Goal: Use online tool/utility: Utilize a website feature to perform a specific function

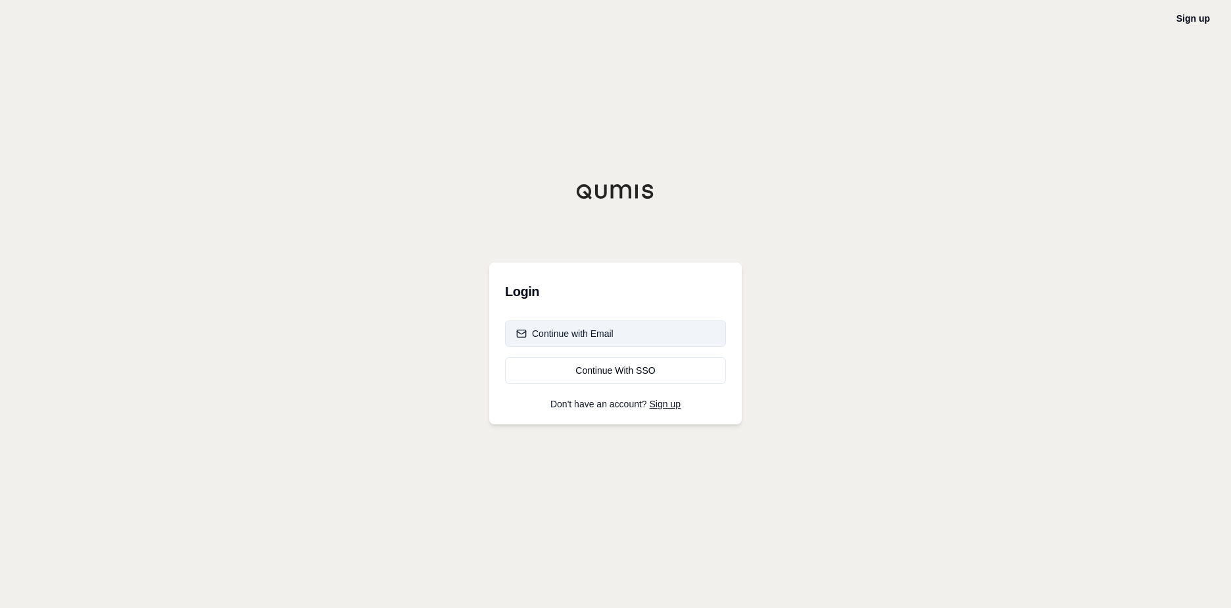
click at [587, 335] on div "Continue with Email" at bounding box center [564, 333] width 97 height 13
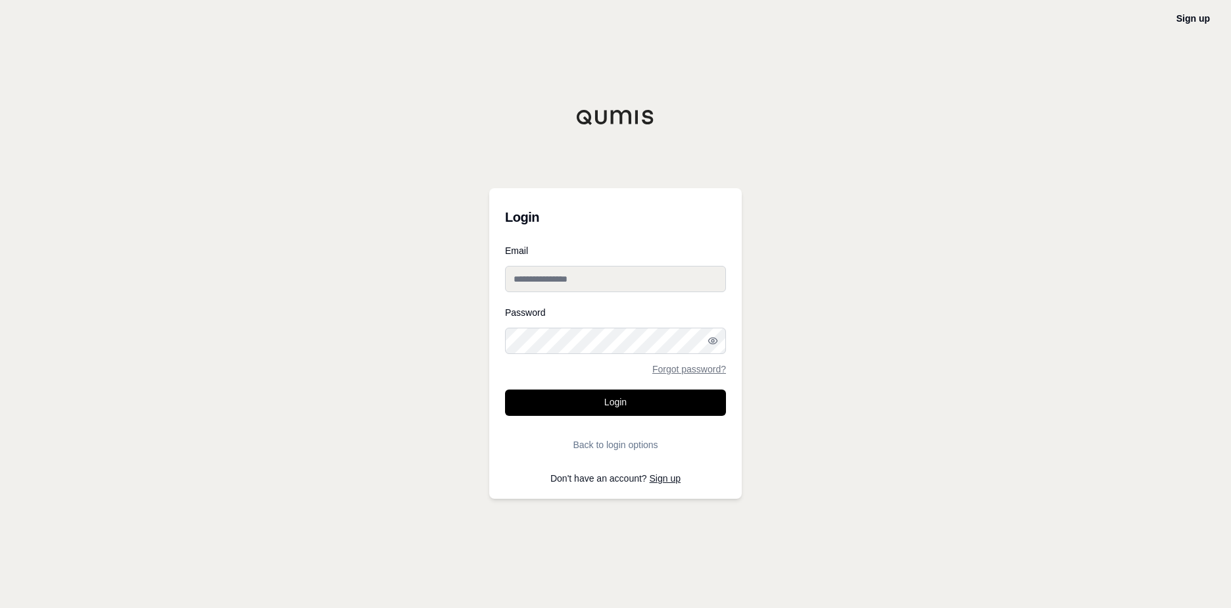
type input "**********"
click at [591, 401] on button "Login" at bounding box center [615, 402] width 221 height 26
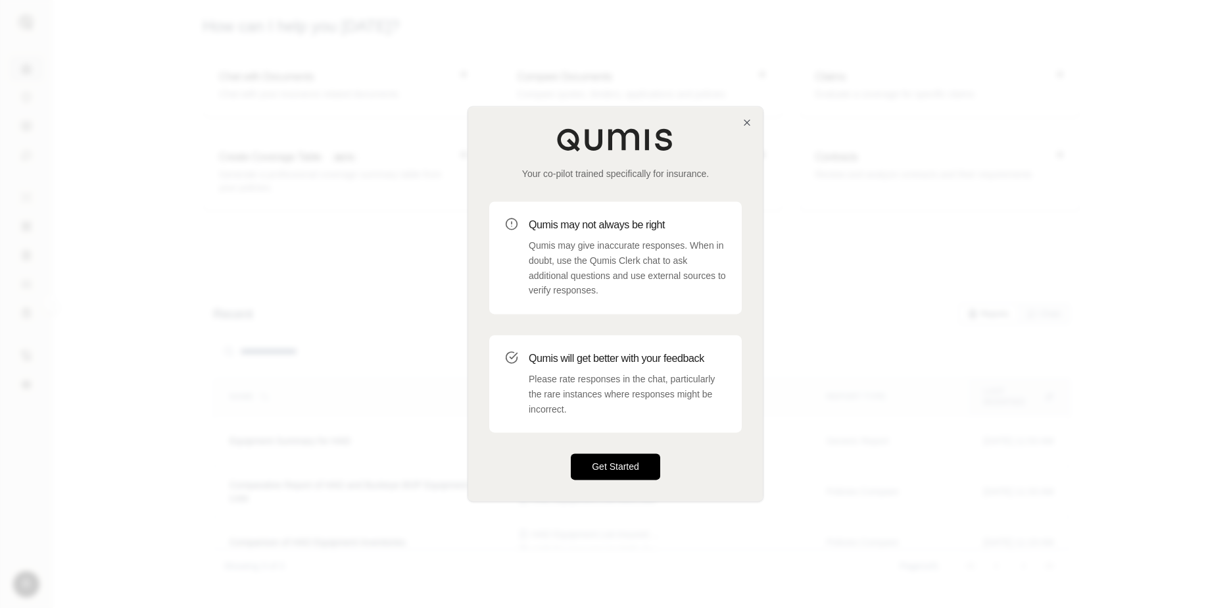
click at [614, 472] on button "Get Started" at bounding box center [615, 467] width 89 height 26
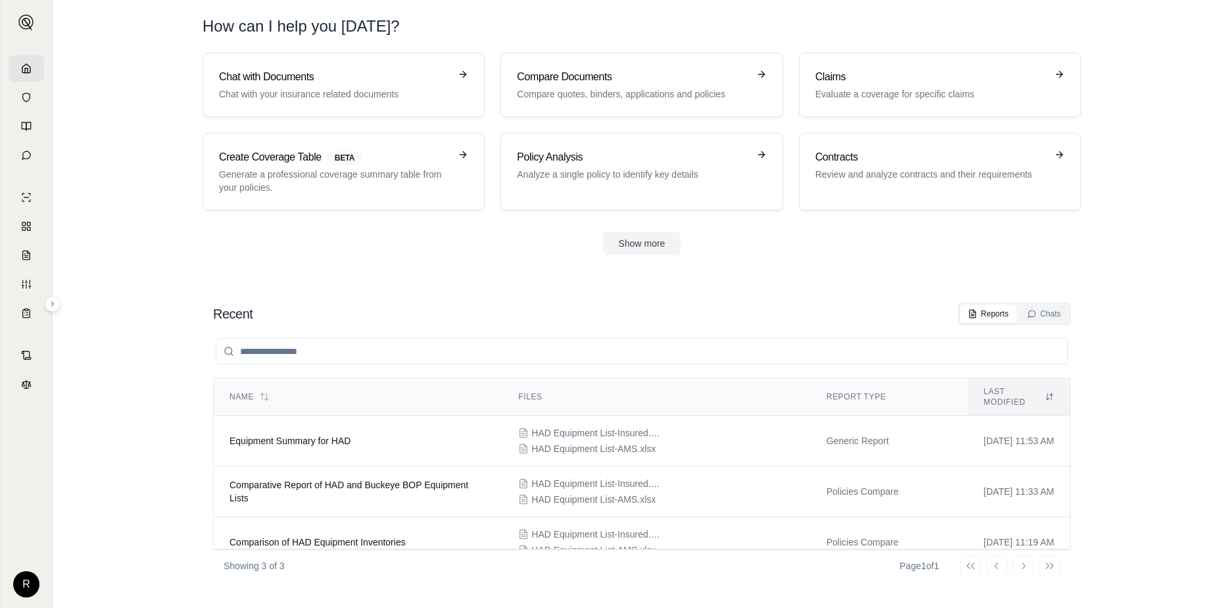
click at [232, 260] on section "Chat with Documents Chat with your insurance related documents Compare Document…" at bounding box center [642, 165] width 1168 height 224
click at [322, 84] on h3 "Chat with Documents" at bounding box center [334, 77] width 231 height 16
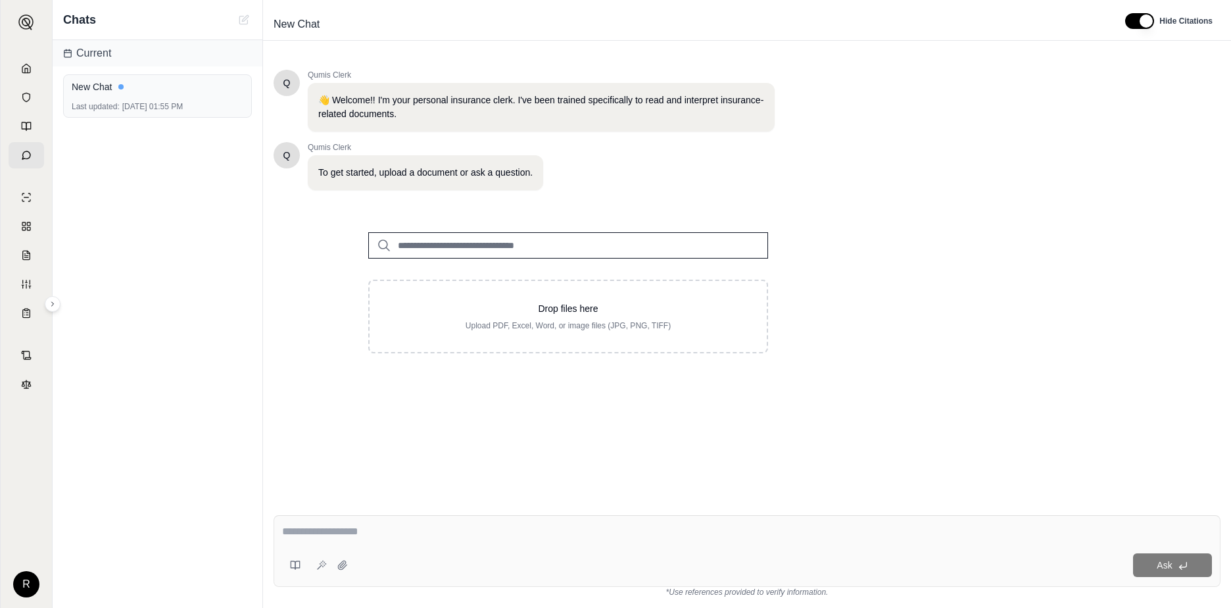
click at [417, 245] on input "search" at bounding box center [568, 245] width 400 height 26
type input "*"
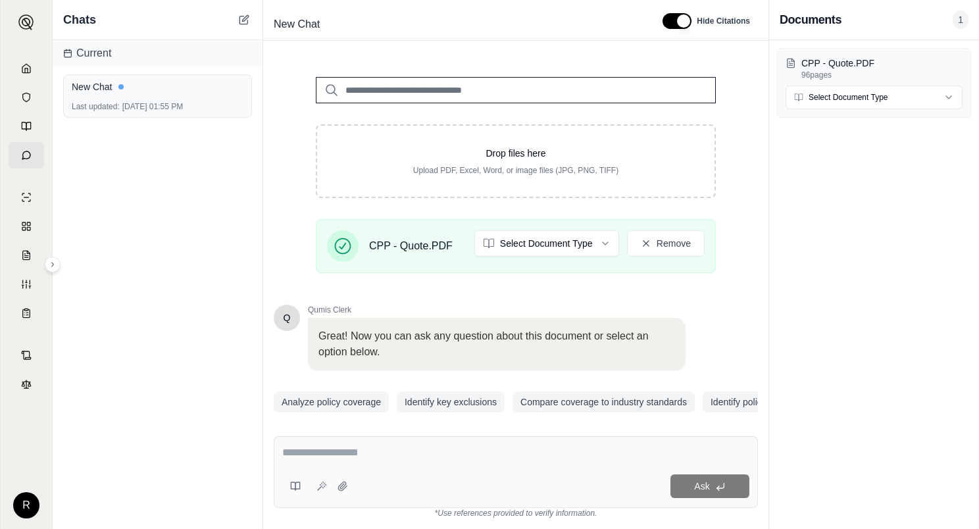
scroll to position [205, 0]
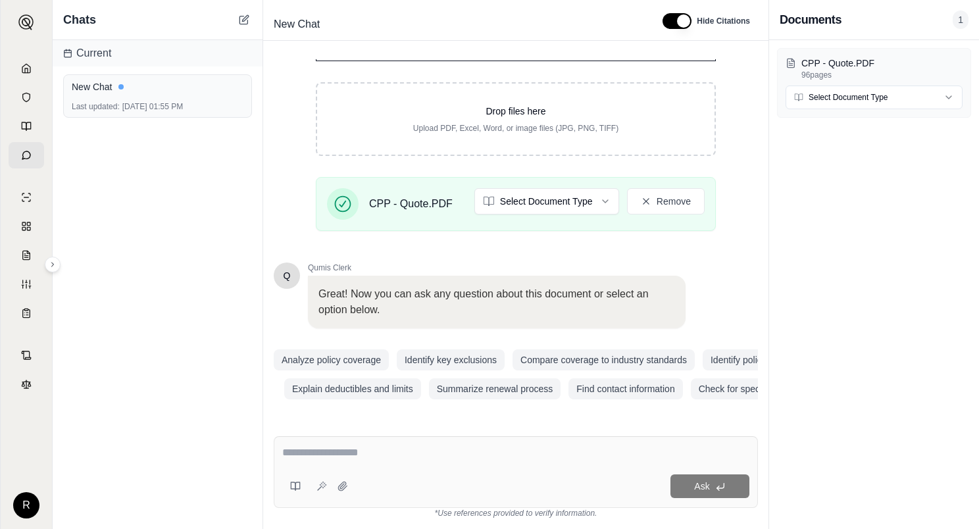
click at [349, 454] on textarea at bounding box center [515, 453] width 467 height 16
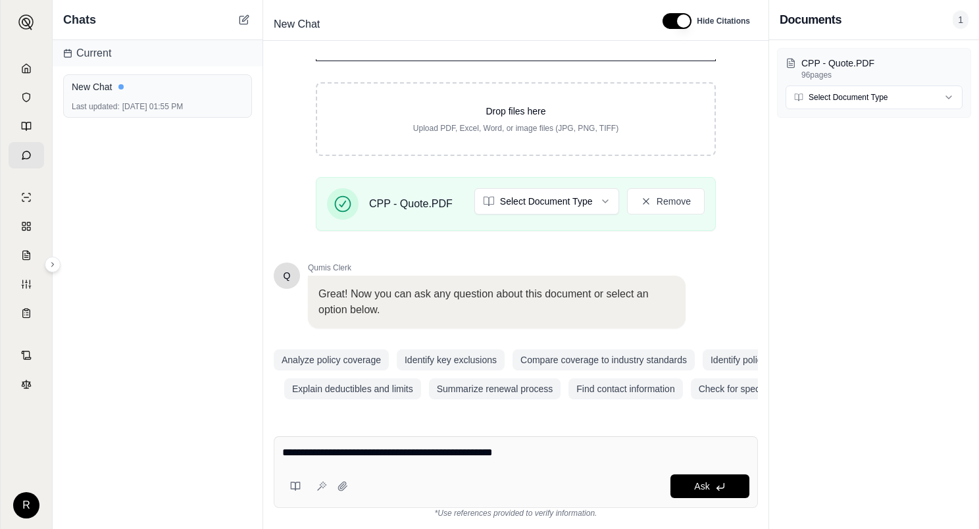
type textarea "**********"
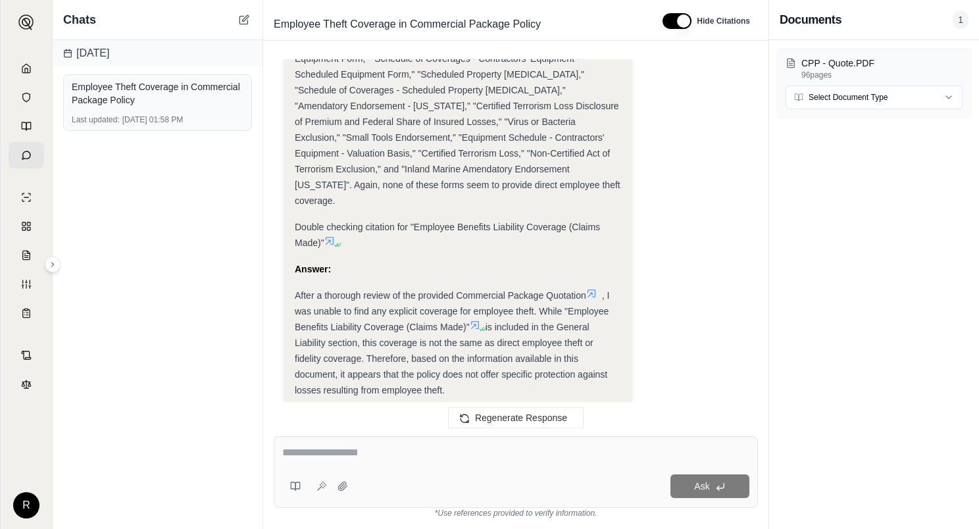
scroll to position [1183, 0]
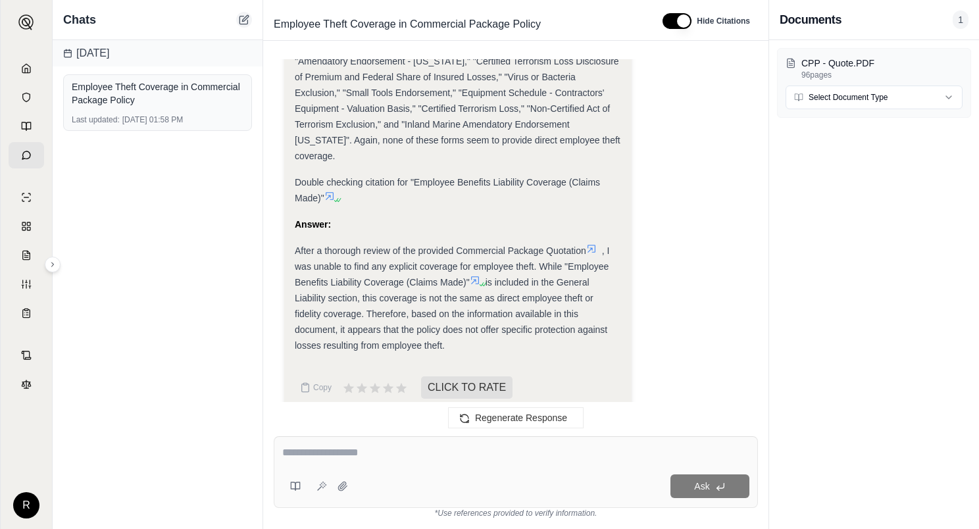
click at [242, 21] on icon at bounding box center [245, 18] width 6 height 6
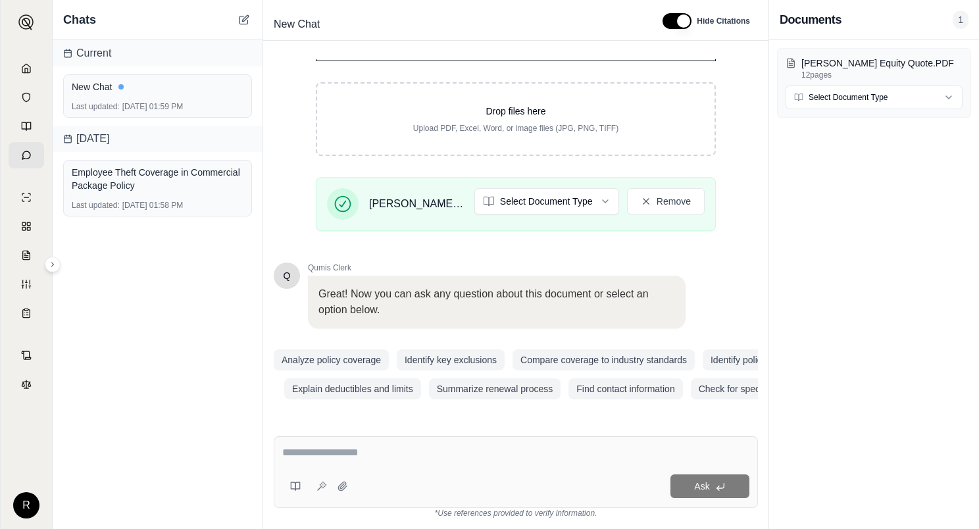
scroll to position [205, 0]
click at [357, 449] on textarea at bounding box center [515, 453] width 467 height 16
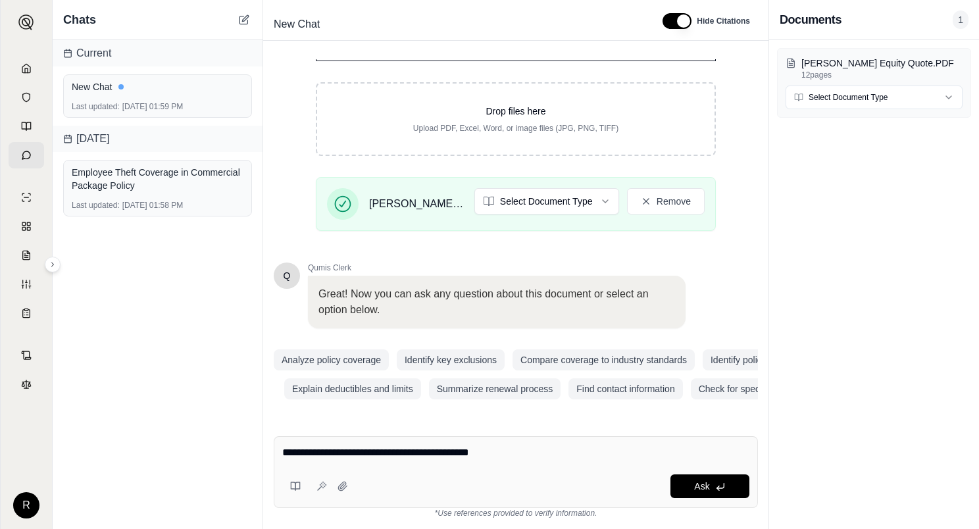
type textarea "**********"
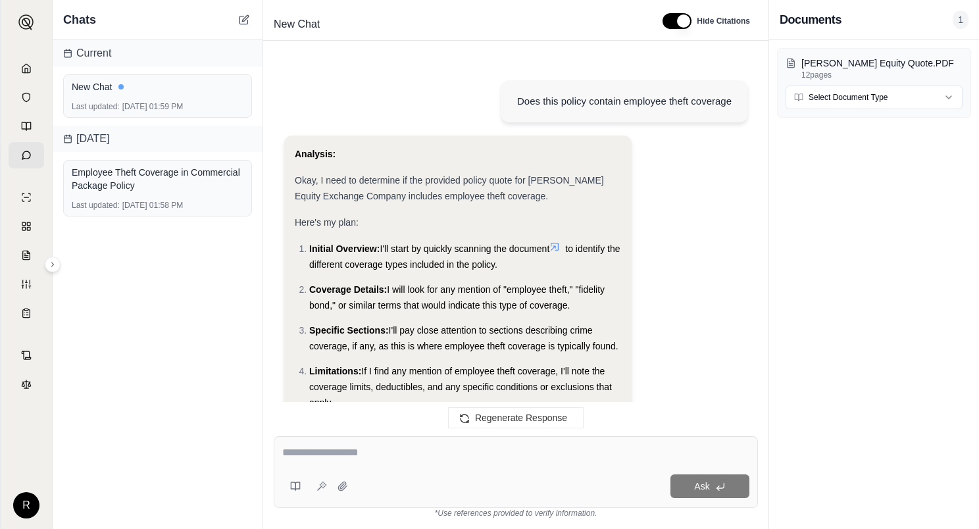
scroll to position [1076, 0]
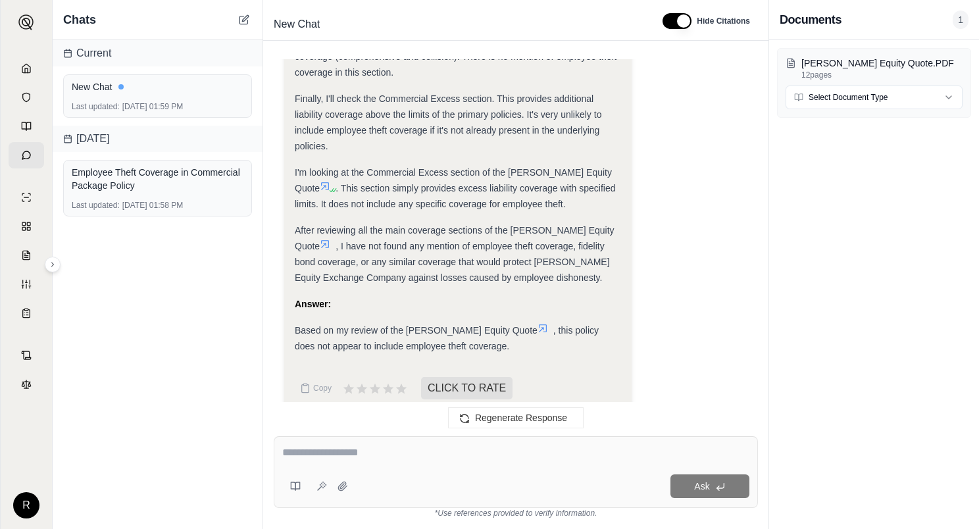
click at [858, 295] on div "[PERSON_NAME] Equity Quote.PDF 12 pages Select Document Type" at bounding box center [874, 284] width 210 height 489
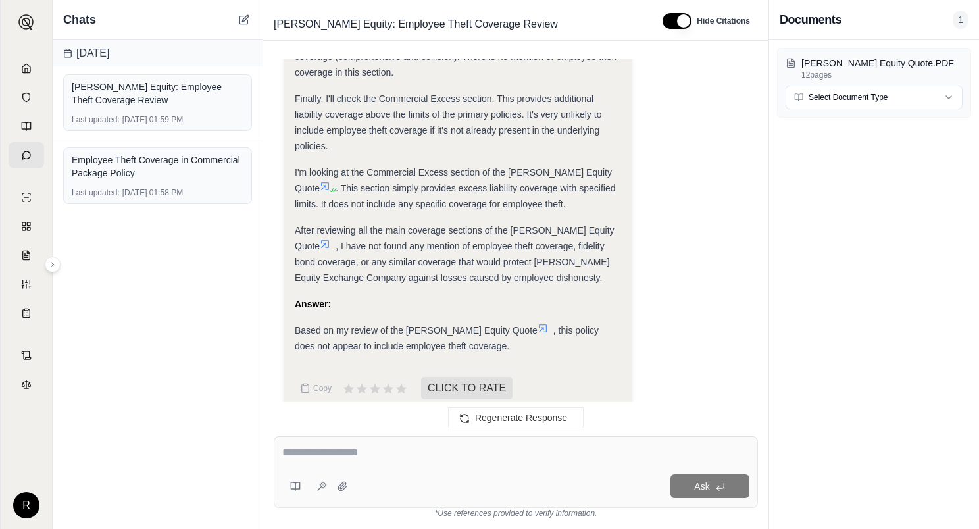
click at [797, 303] on div "[PERSON_NAME] Equity Quote.PDF 12 pages Select Document Type" at bounding box center [874, 284] width 210 height 489
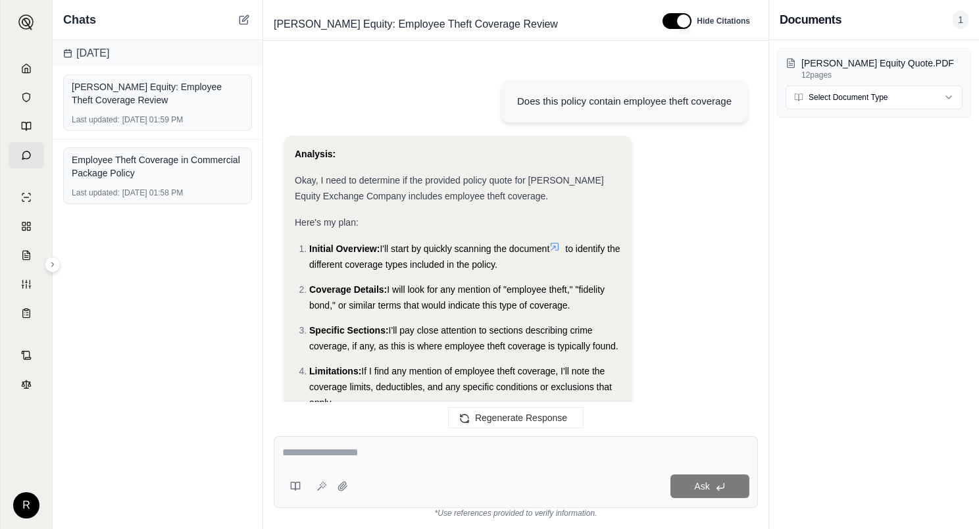
scroll to position [1185, 0]
